Goal: Information Seeking & Learning: Learn about a topic

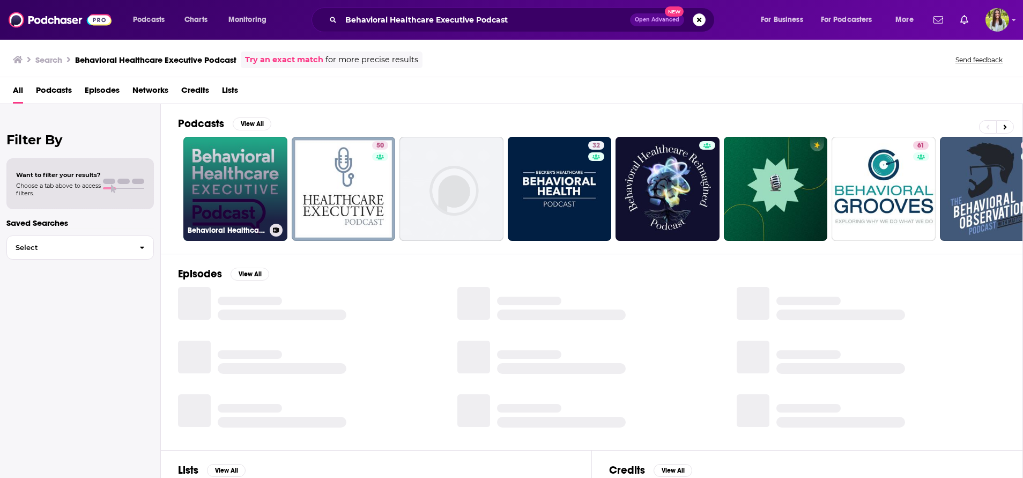
click at [266, 166] on link "Behavioral Healthcare Executive Podcast" at bounding box center [235, 189] width 104 height 104
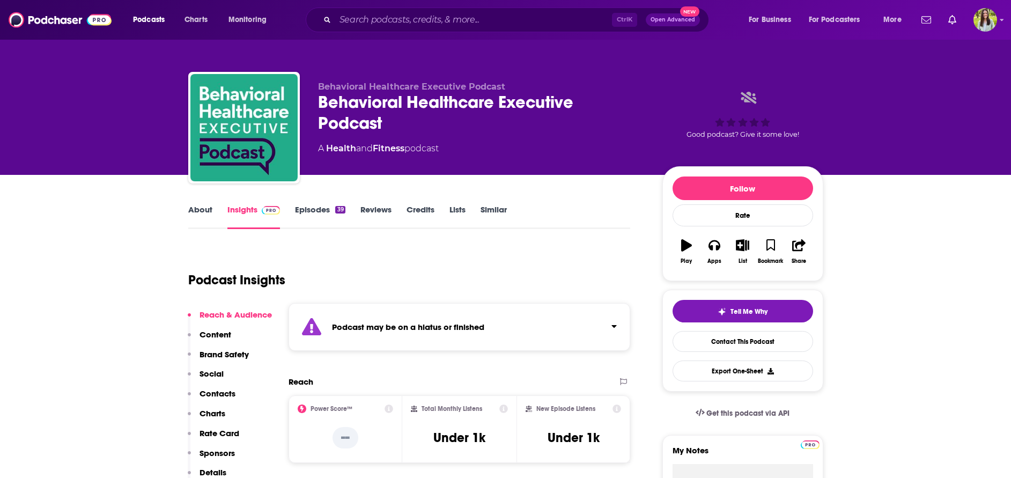
click at [316, 224] on link "Episodes 39" at bounding box center [320, 216] width 50 height 25
